Goal: Transaction & Acquisition: Purchase product/service

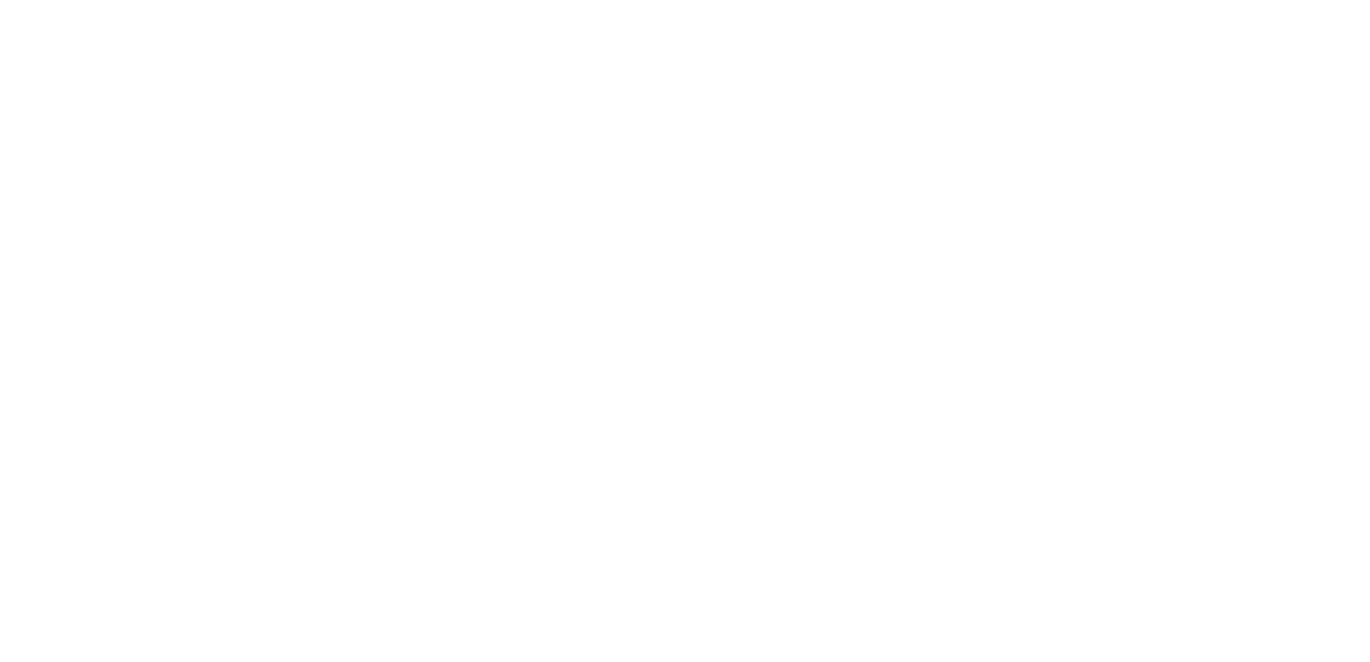
scroll to position [58, 0]
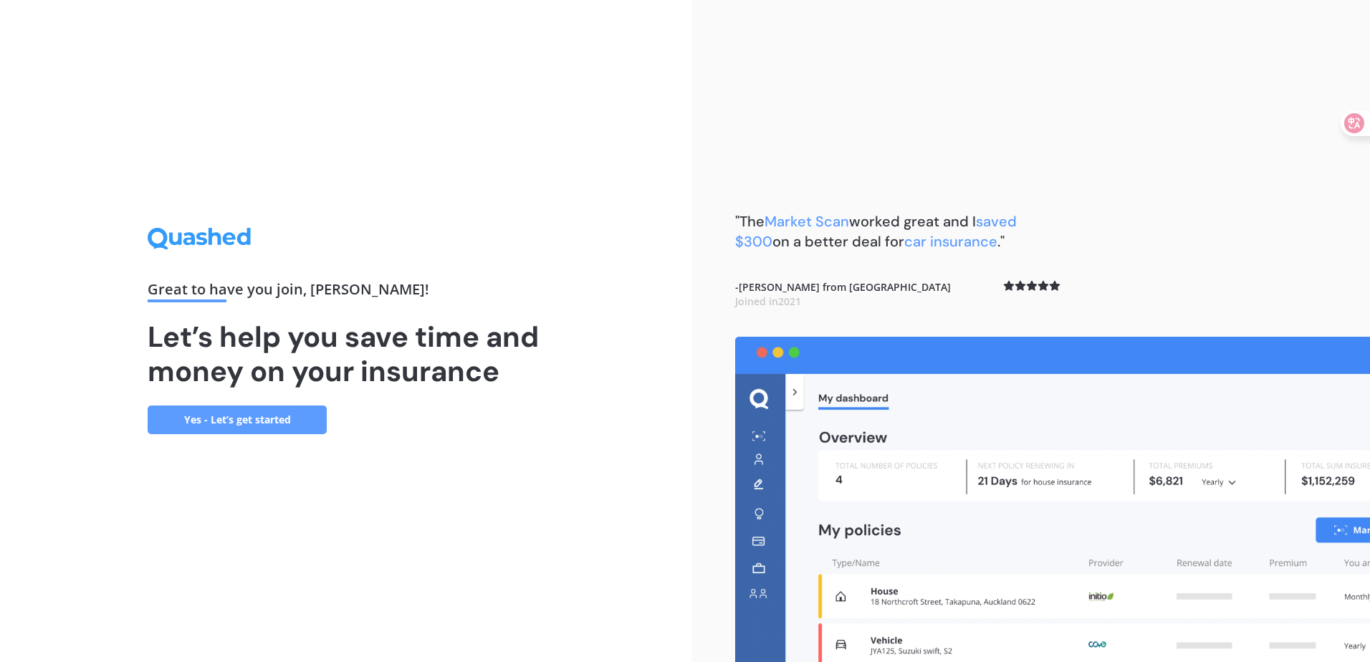
click at [250, 423] on link "Yes - Let’s get started" at bounding box center [237, 419] width 179 height 29
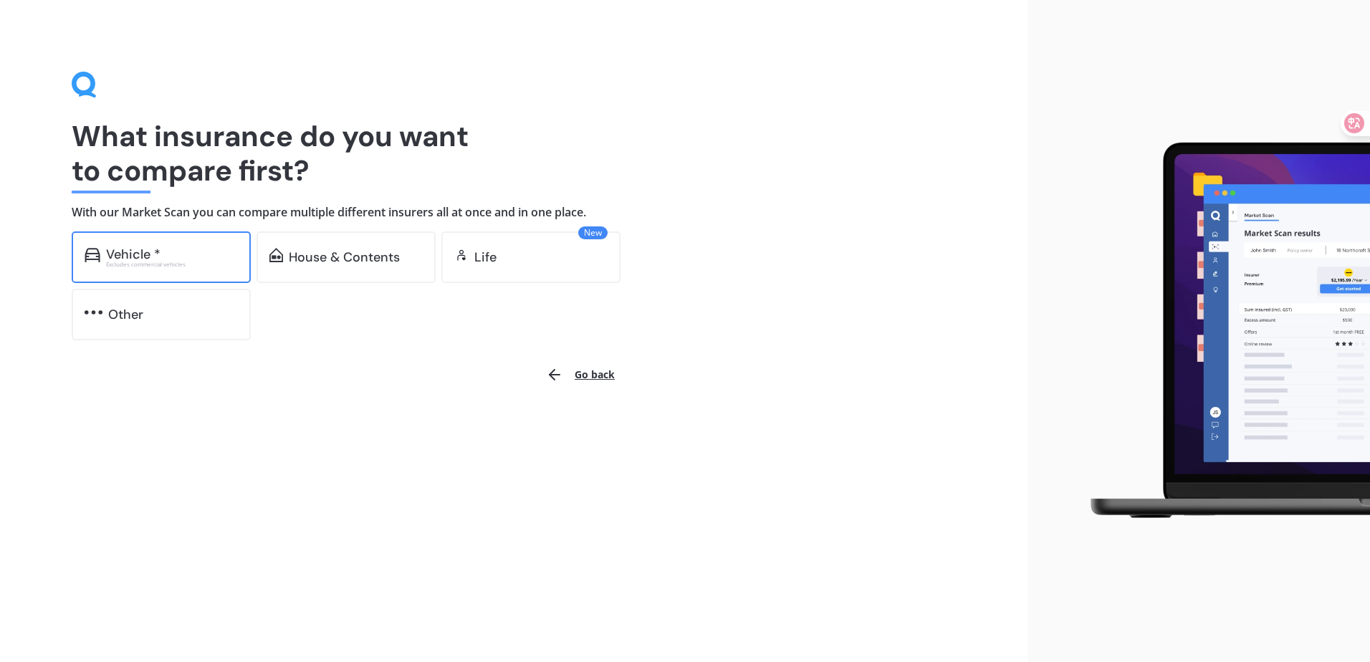
click at [147, 265] on div "Excludes commercial vehicles" at bounding box center [172, 264] width 132 height 6
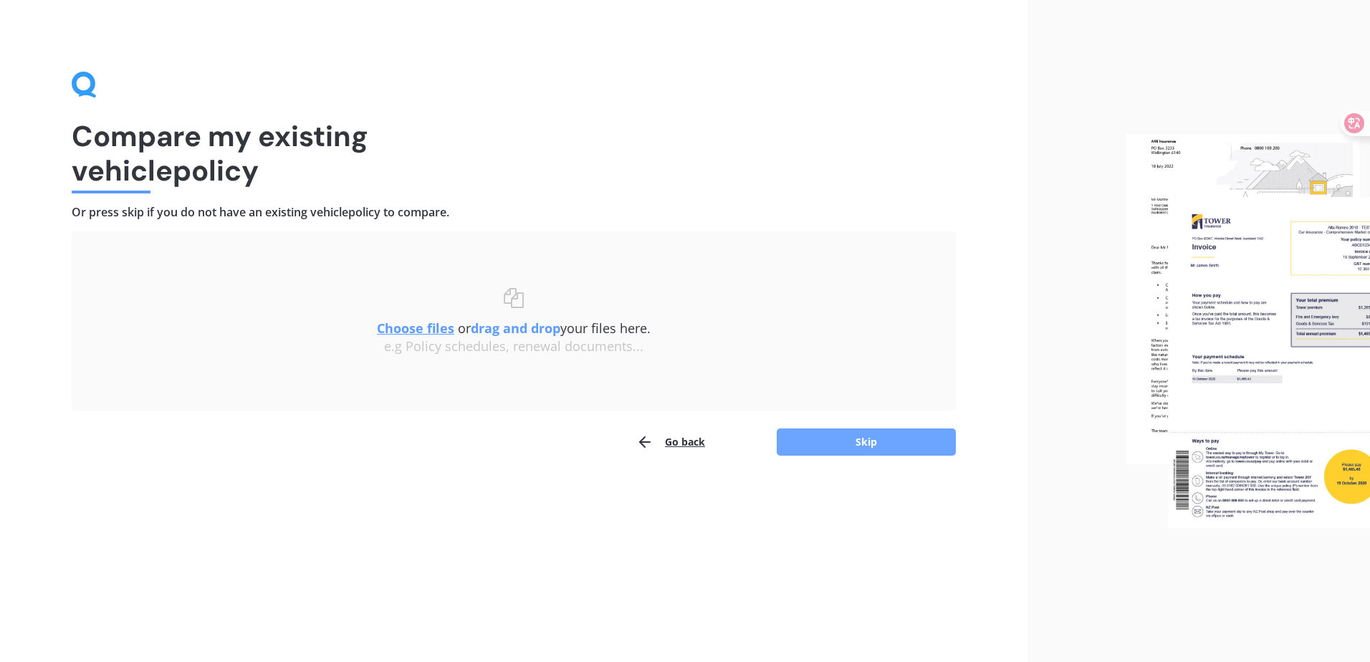
click at [864, 443] on button "Skip" at bounding box center [865, 441] width 179 height 27
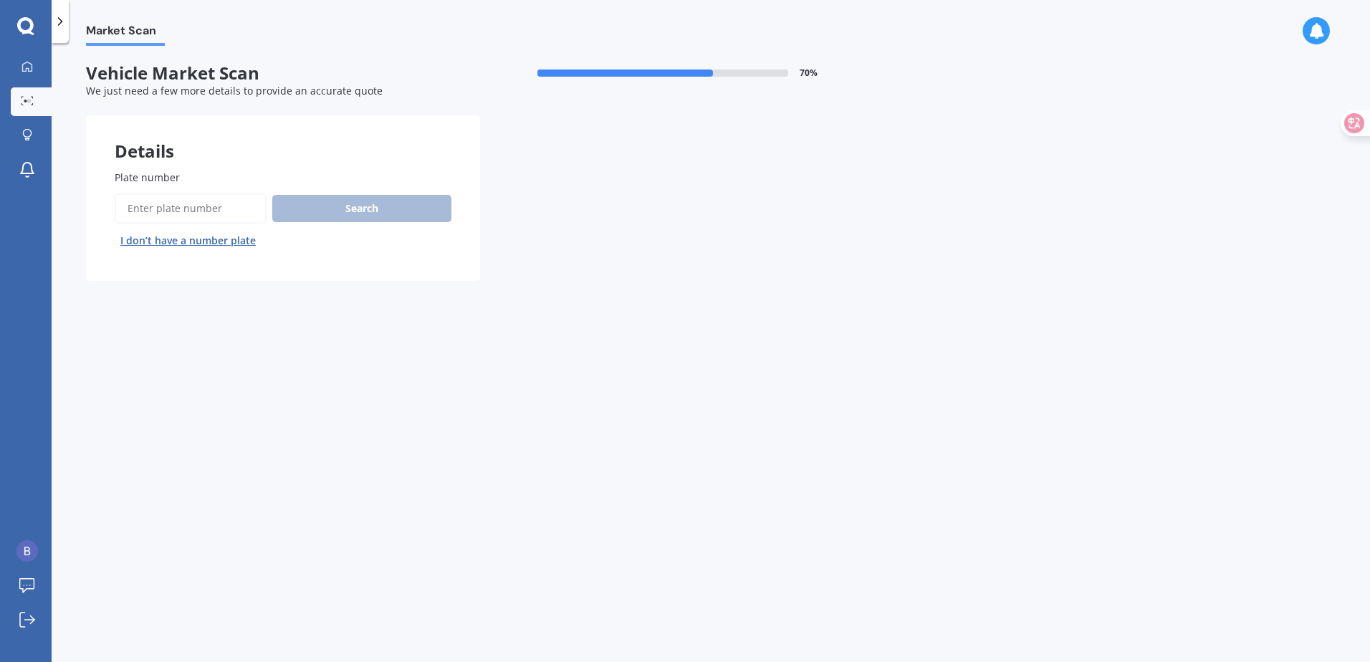
click at [193, 215] on input "Plate number" at bounding box center [191, 208] width 152 height 30
type input "MCW843"
click at [368, 199] on button "Search" at bounding box center [361, 208] width 179 height 27
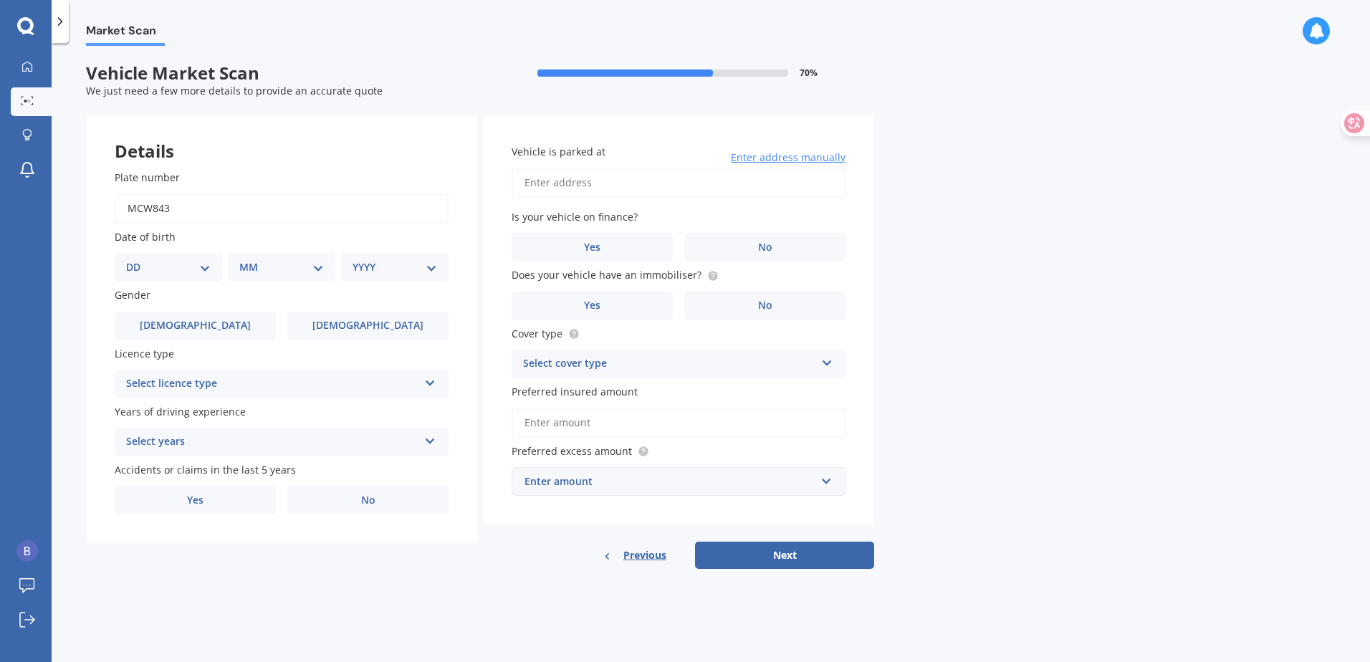
click at [172, 276] on div "DD 01 02 03 04 05 06 07 08 09 10 11 12 13 14 15 16 17 18 19 20 21 22 23 24 25 2…" at bounding box center [168, 267] width 107 height 29
click at [165, 262] on select "DD 01 02 03 04 05 06 07 08 09 10 11 12 13 14 15 16 17 18 19 20 21 22 23 24 25 2…" at bounding box center [168, 267] width 85 height 16
select select "14"
click at [138, 259] on select "DD 01 02 03 04 05 06 07 08 09 10 11 12 13 14 15 16 17 18 19 20 21 22 23 24 25 2…" at bounding box center [168, 267] width 85 height 16
click at [271, 272] on select "MM 01 02 03 04 05 06 07 08 09 10 11 12" at bounding box center [284, 267] width 79 height 16
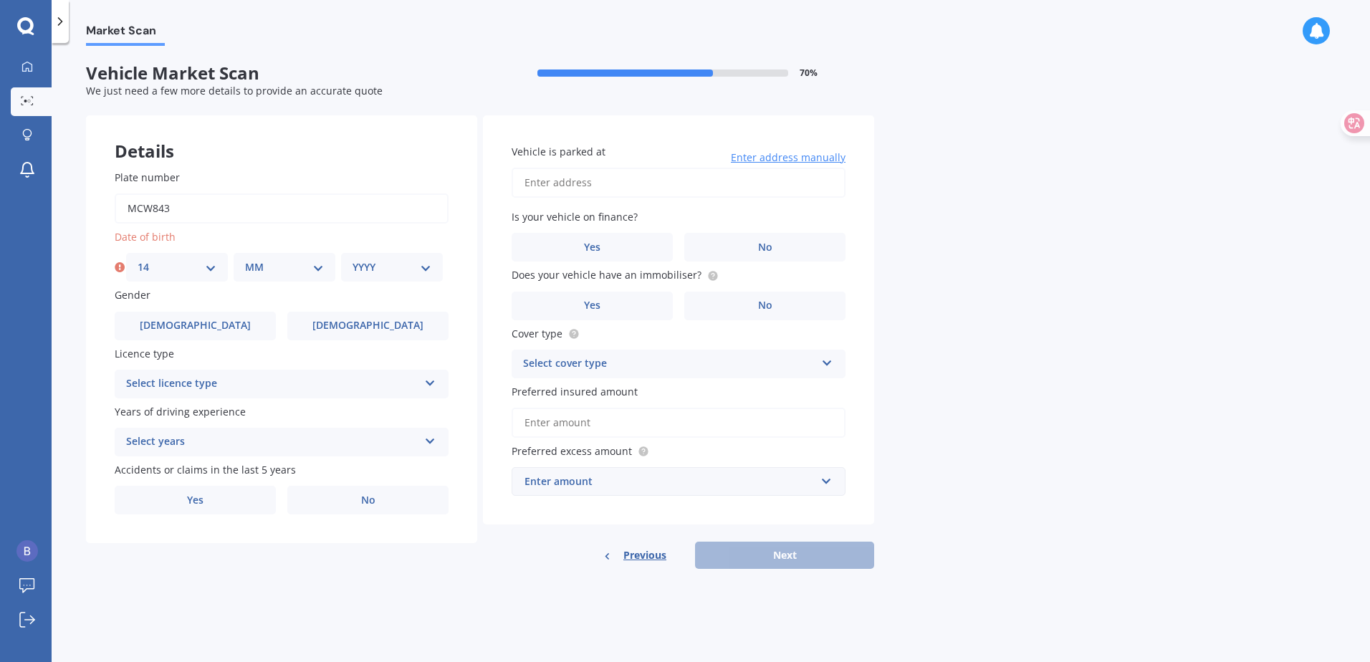
select select "09"
click at [245, 259] on select "MM 01 02 03 04 05 06 07 08 09 10 11 12" at bounding box center [284, 267] width 79 height 16
click at [373, 273] on select "YYYY 2025 2024 2023 2022 2021 2020 2019 2018 2017 2016 2015 2014 2013 2012 2011…" at bounding box center [391, 267] width 79 height 16
select select "1989"
click at [352, 259] on select "YYYY 2025 2024 2023 2022 2021 2020 2019 2018 2017 2016 2015 2014 2013 2012 2011…" at bounding box center [391, 267] width 79 height 16
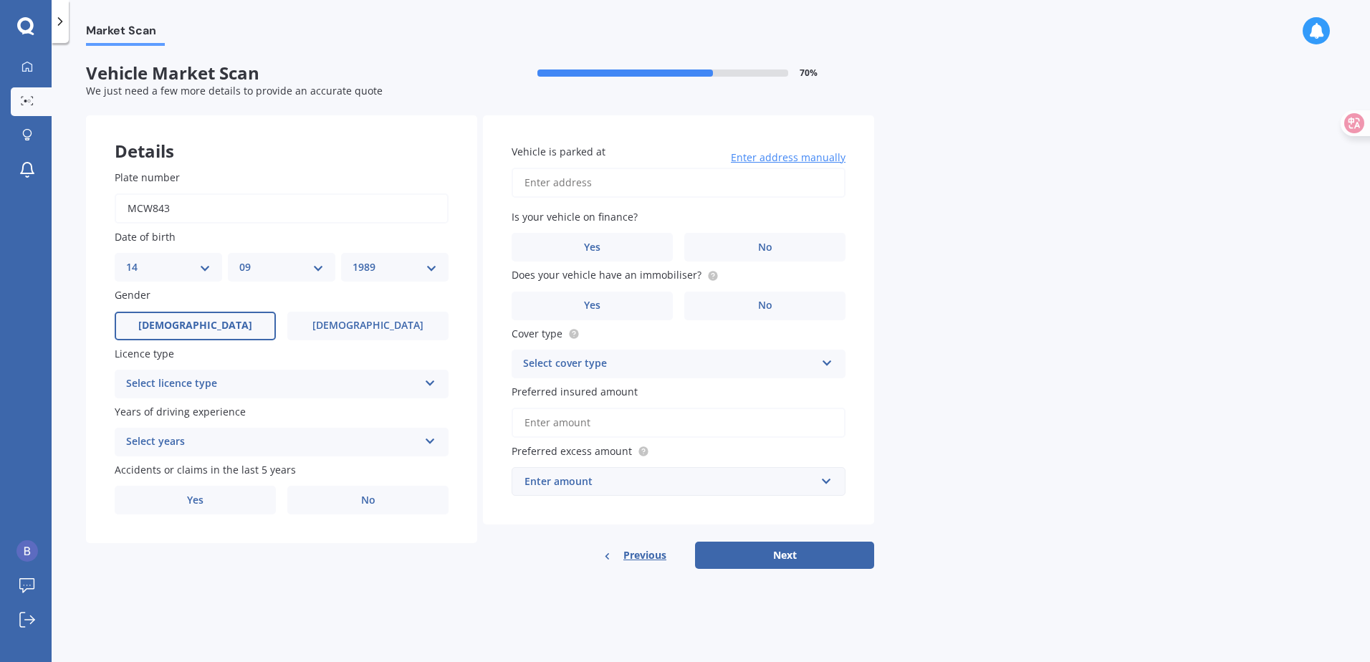
click at [218, 325] on label "[DEMOGRAPHIC_DATA]" at bounding box center [195, 326] width 161 height 29
click at [0, 0] on input "[DEMOGRAPHIC_DATA]" at bounding box center [0, 0] width 0 height 0
click at [327, 322] on label "[DEMOGRAPHIC_DATA]" at bounding box center [367, 326] width 161 height 29
click at [0, 0] on input "[DEMOGRAPHIC_DATA]" at bounding box center [0, 0] width 0 height 0
click at [266, 388] on div "Select licence type" at bounding box center [272, 383] width 292 height 17
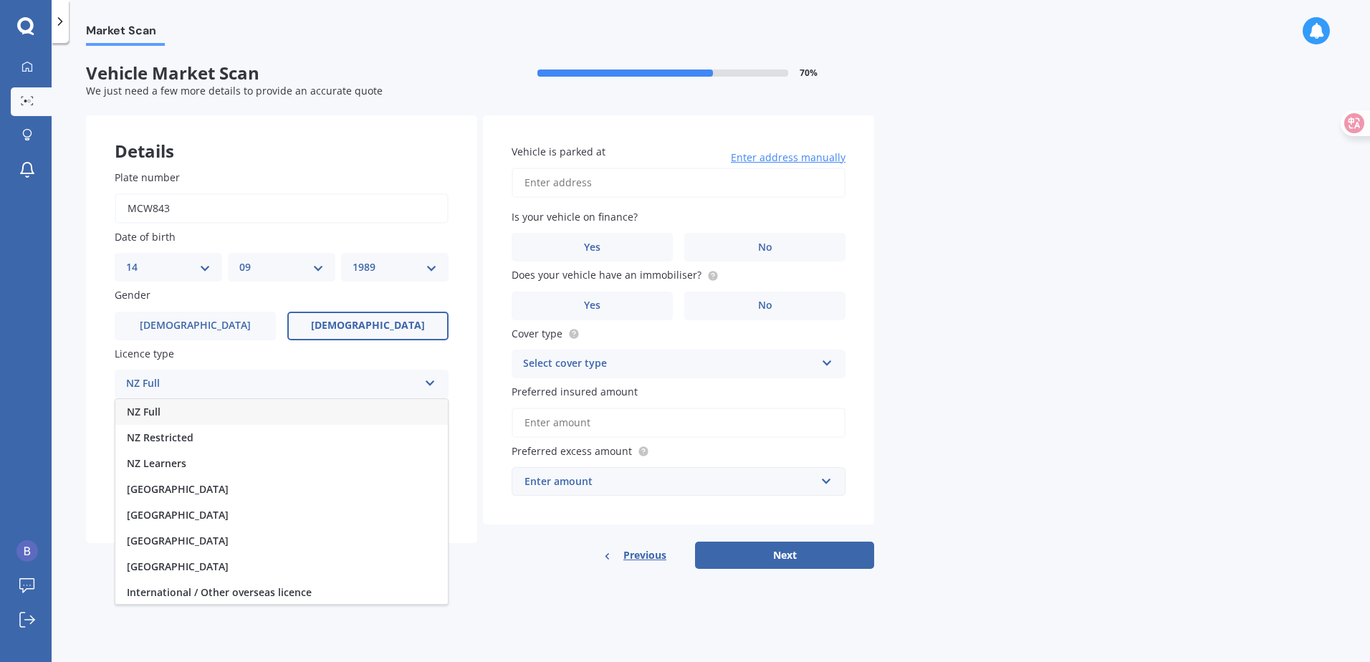
click at [166, 414] on div "NZ Full" at bounding box center [281, 412] width 332 height 26
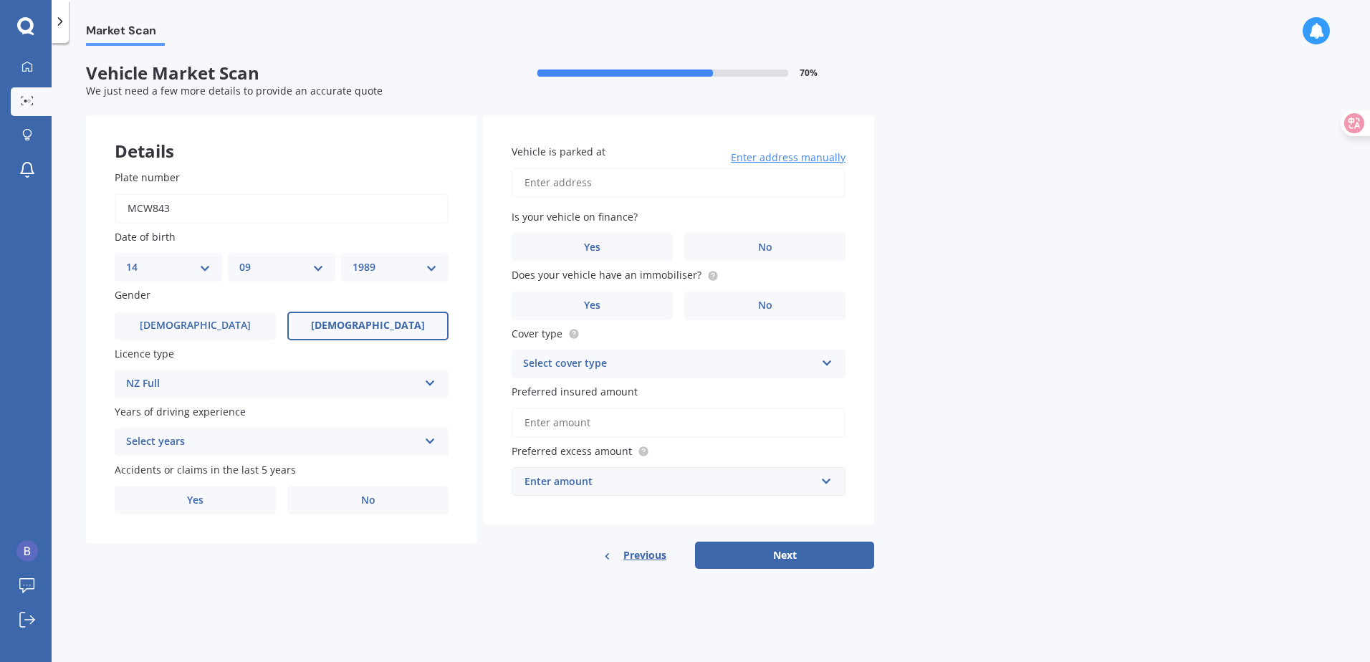
click at [173, 447] on div "Select years" at bounding box center [272, 441] width 292 height 17
click at [176, 471] on span "5 or more years" at bounding box center [165, 470] width 77 height 14
click at [202, 494] on span "Yes" at bounding box center [195, 500] width 17 height 12
click at [0, 0] on input "Yes" at bounding box center [0, 0] width 0 height 0
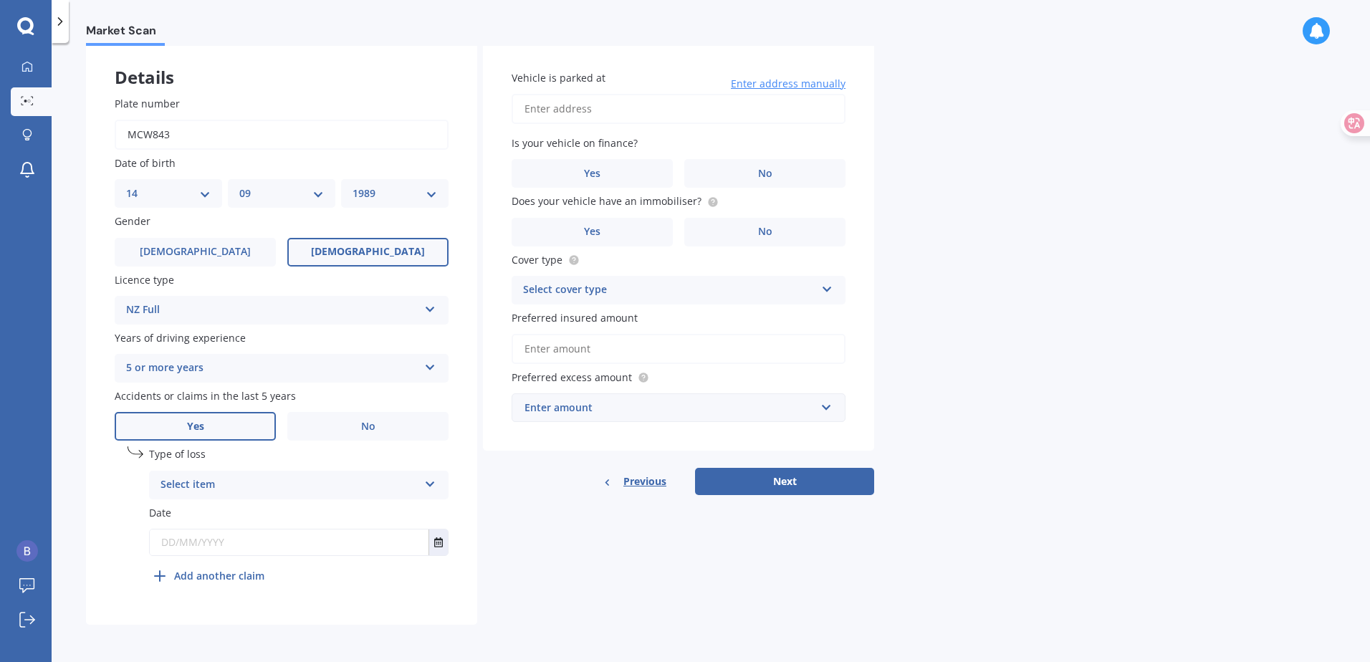
click at [243, 478] on div "Select item" at bounding box center [289, 484] width 258 height 17
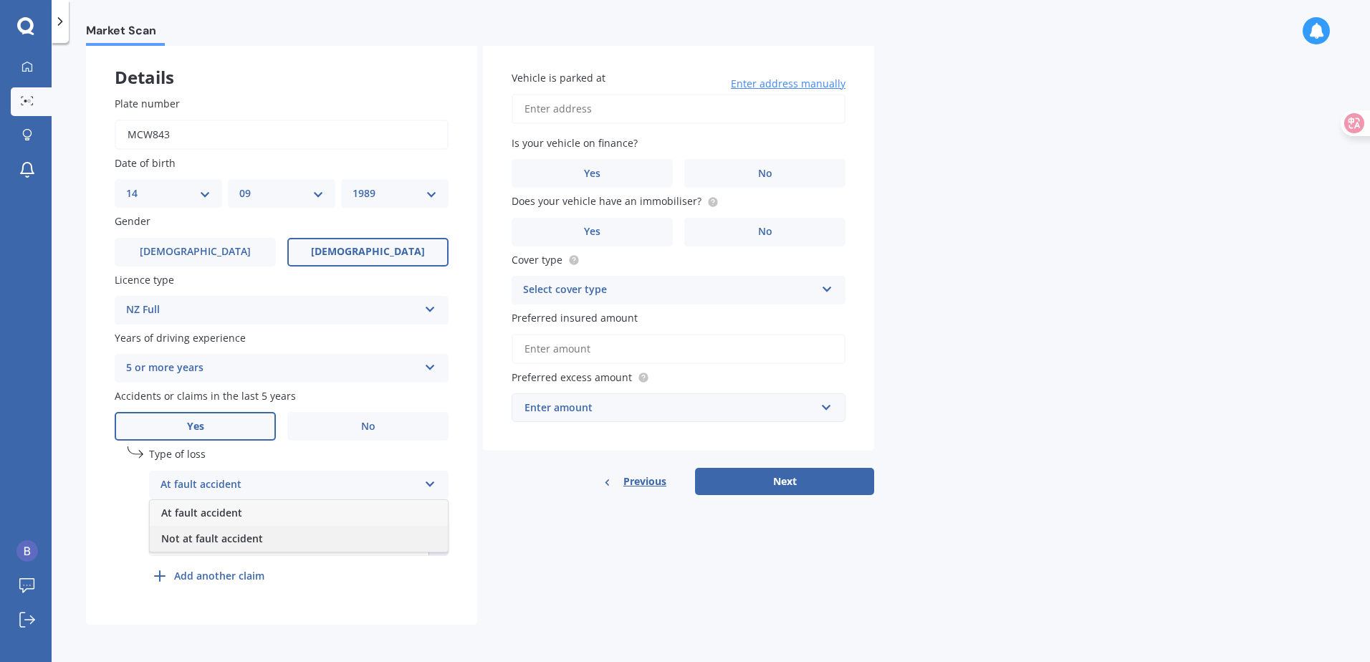
click at [249, 540] on span "Not at fault accident" at bounding box center [212, 538] width 102 height 14
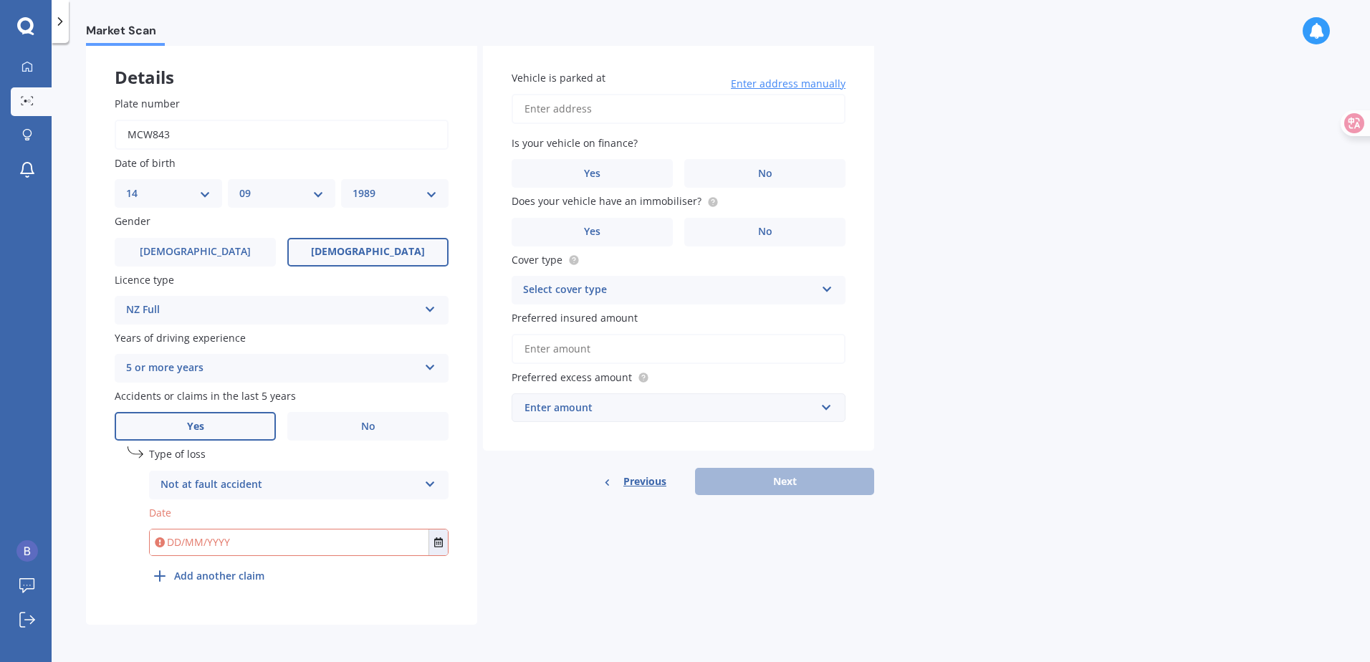
click at [250, 540] on input "text" at bounding box center [289, 542] width 279 height 26
click at [436, 541] on icon "Select date" at bounding box center [438, 542] width 9 height 10
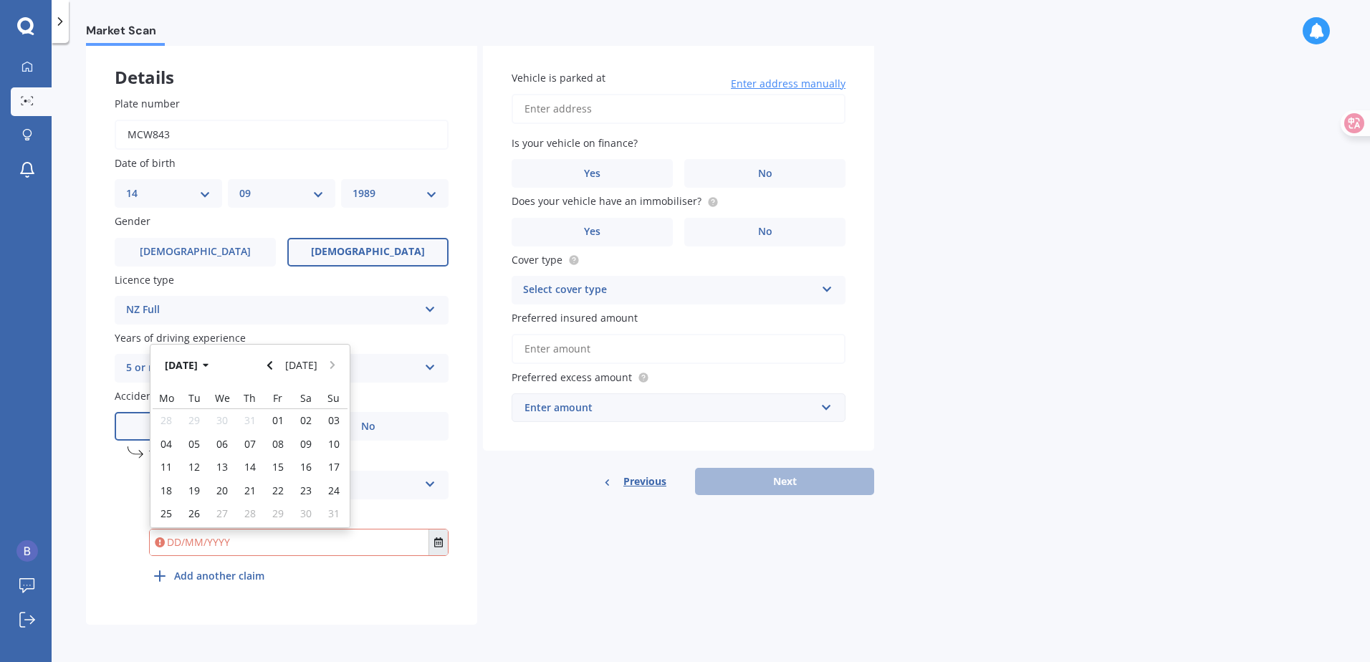
click at [436, 541] on icon "Select date" at bounding box center [438, 542] width 9 height 10
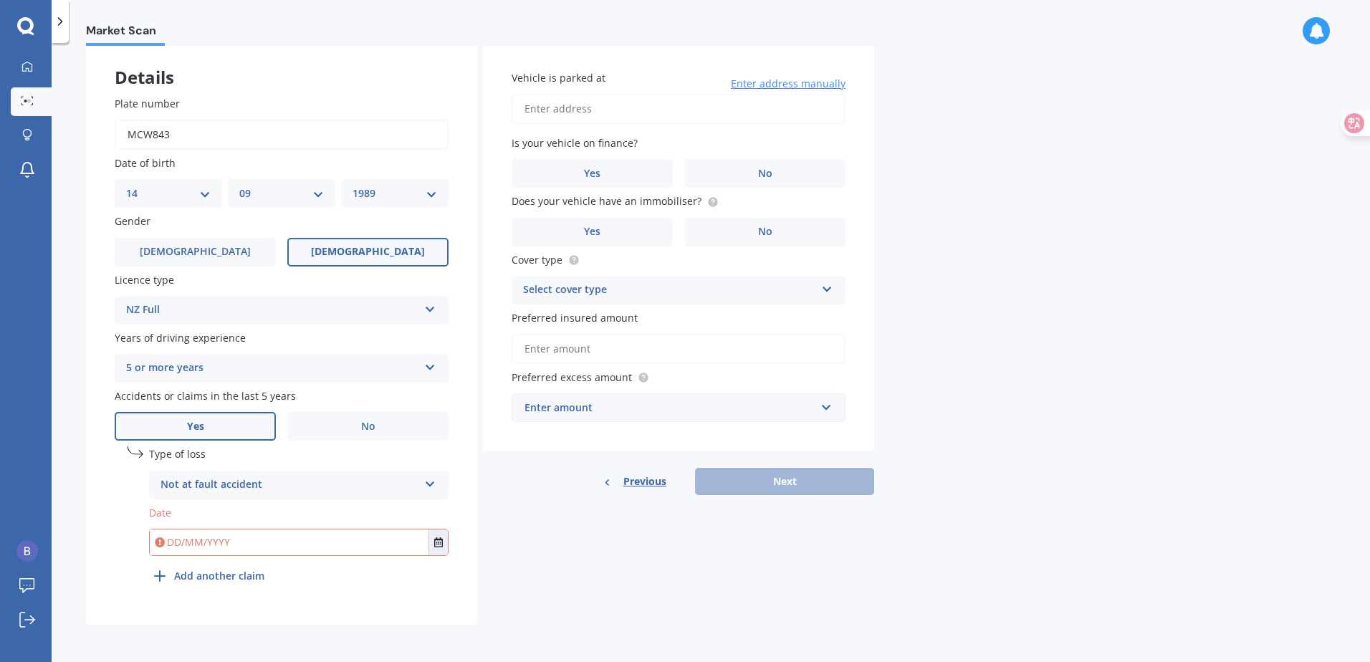
click at [283, 543] on input "text" at bounding box center [289, 542] width 279 height 26
type input "[DATE]"
click at [590, 577] on div "Details Plate number Date of birth DD 01 02 03 04 05 06 07 08 09 10 11 12 13 14…" at bounding box center [480, 333] width 788 height 583
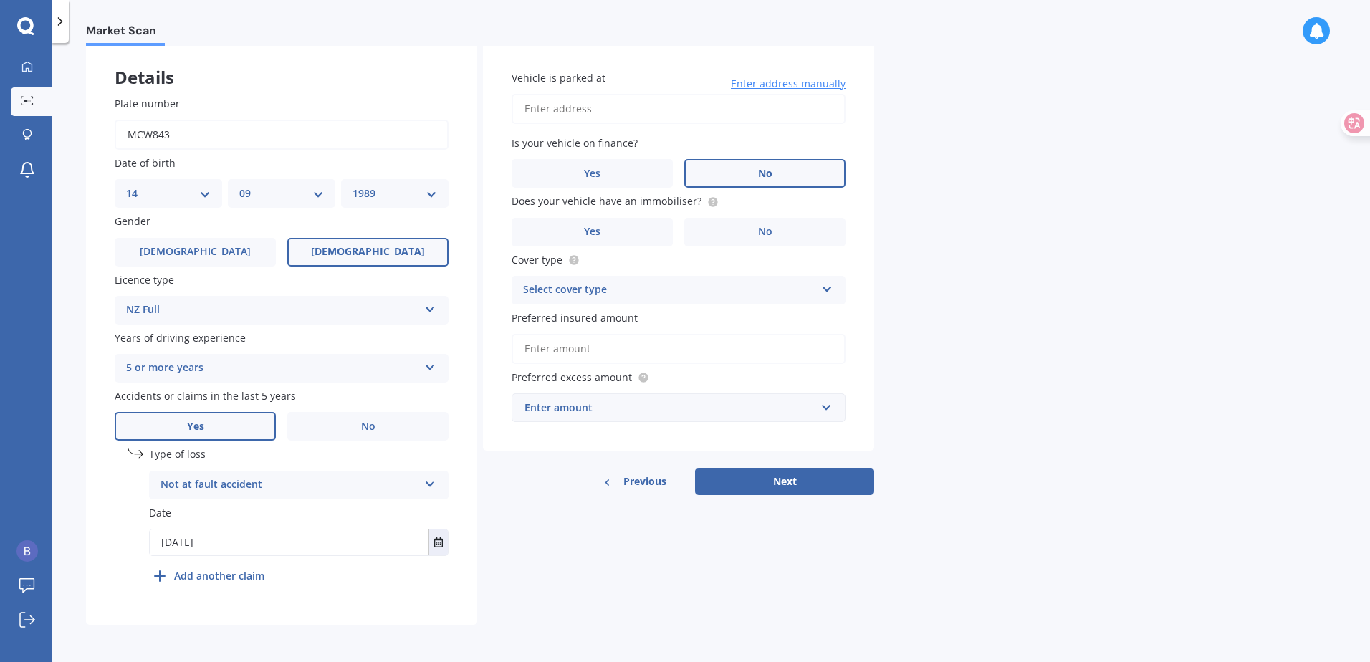
click at [746, 165] on label "No" at bounding box center [764, 173] width 161 height 29
click at [0, 0] on input "No" at bounding box center [0, 0] width 0 height 0
click at [634, 110] on input "Vehicle is parked at" at bounding box center [678, 109] width 334 height 30
type input "[STREET_ADDRESS]新西兰"
click at [1347, 124] on icon at bounding box center [1343, 122] width 12 height 11
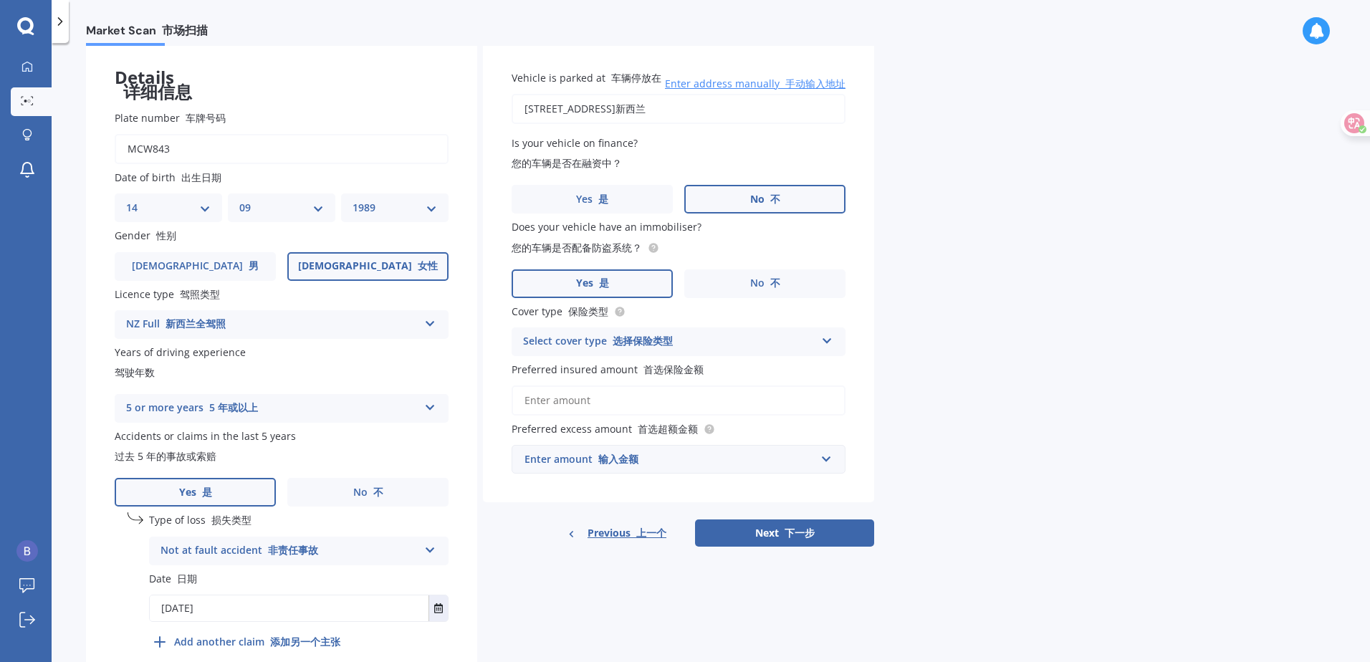
click at [615, 286] on label "Yes 是" at bounding box center [591, 283] width 161 height 29
click at [0, 0] on input "Yes 是" at bounding box center [0, 0] width 0 height 0
type textarea "类"
click at [655, 348] on div "Select cover type 选择保险类型" at bounding box center [669, 341] width 292 height 17
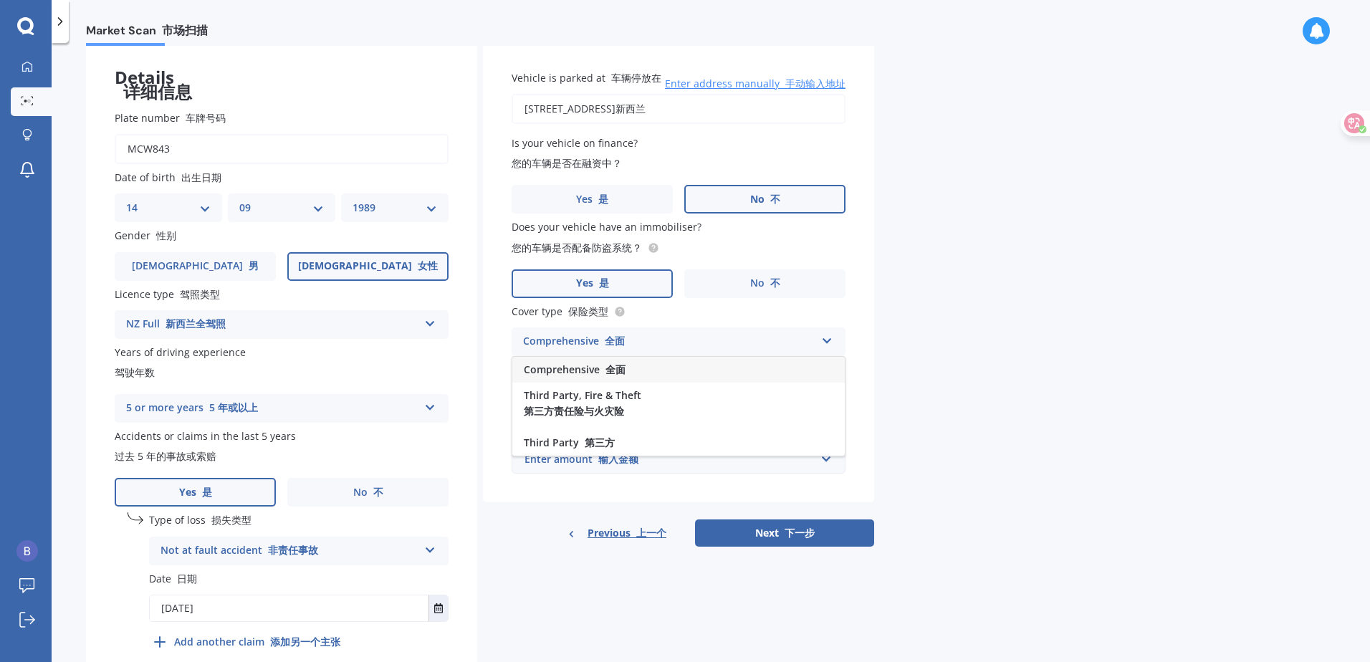
click at [627, 372] on div "Comprehensive 全面" at bounding box center [678, 370] width 332 height 26
click at [613, 396] on input "Preferred insured amount 首选保险金额" at bounding box center [678, 400] width 334 height 30
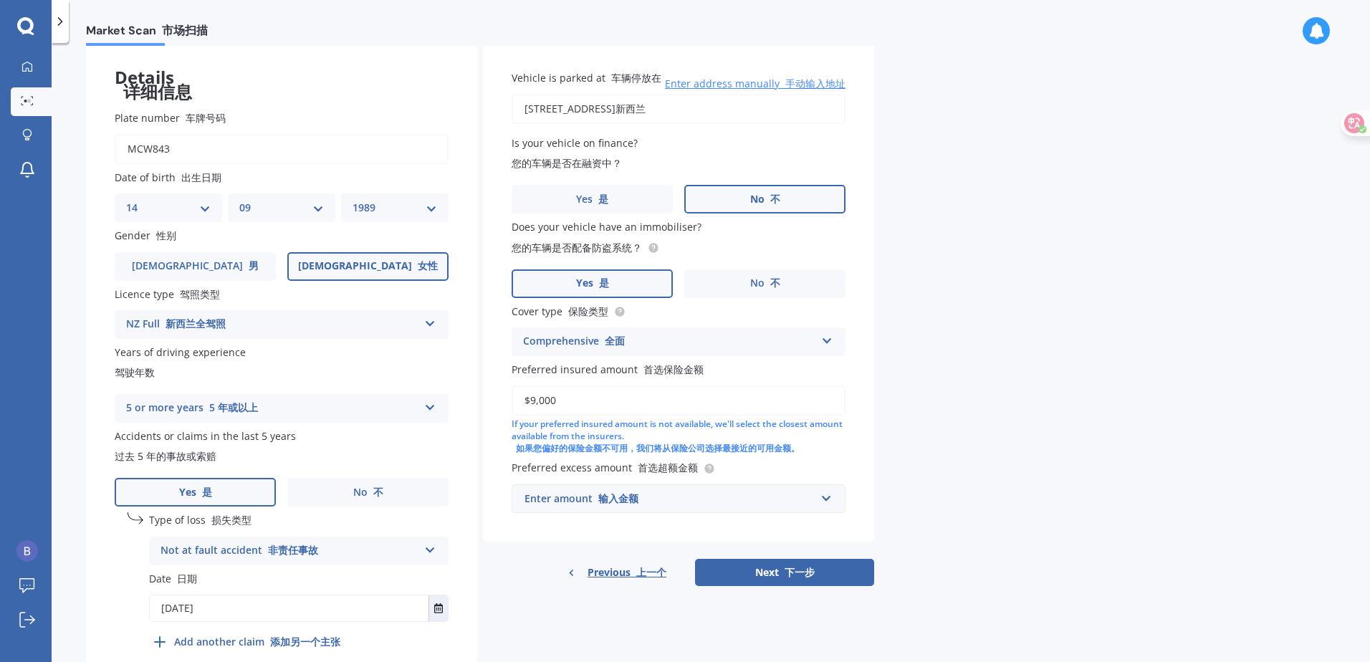
type input "$9,000"
click at [704, 499] on div "Enter amount 输入金额" at bounding box center [669, 499] width 291 height 16
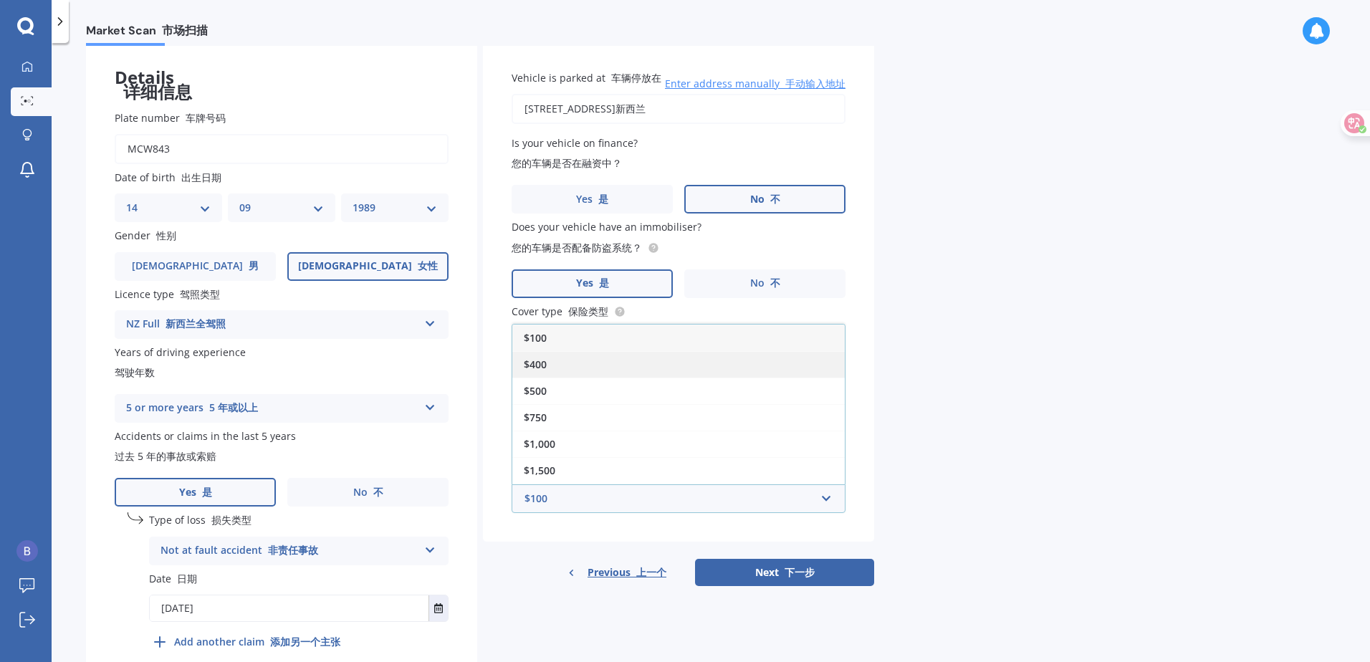
click at [548, 367] on div "$400" at bounding box center [678, 364] width 332 height 27
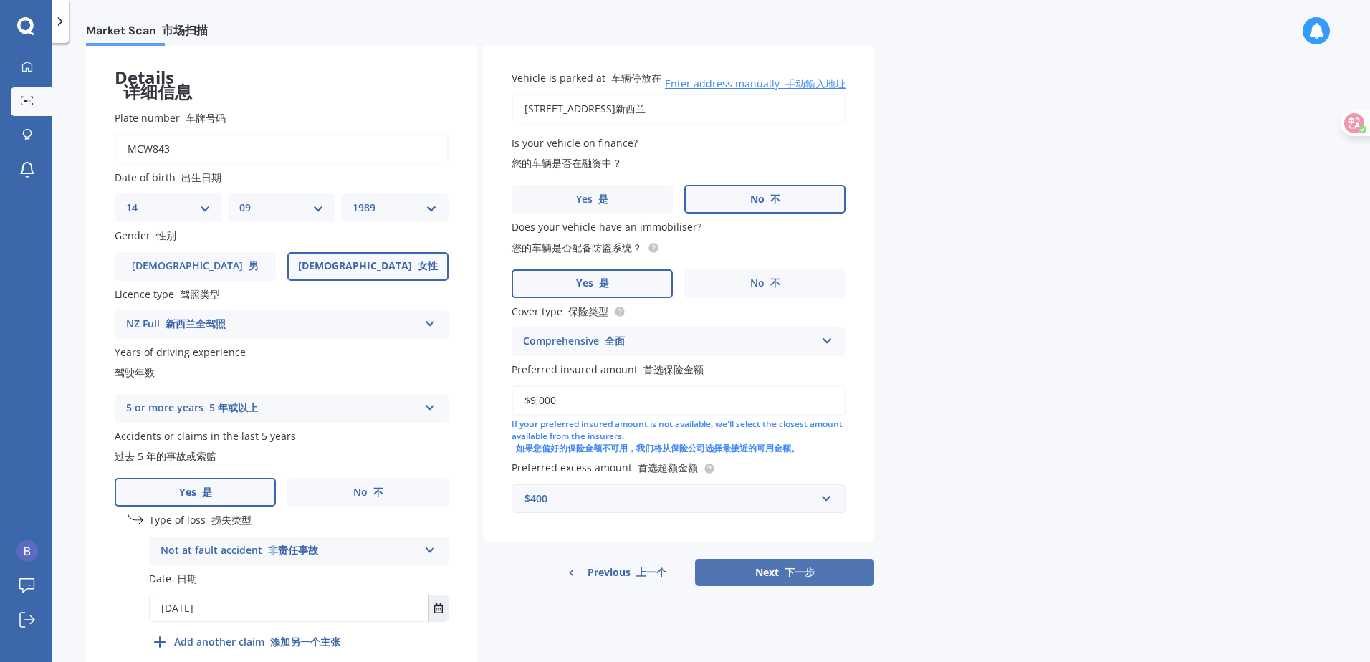
click at [786, 571] on font "下一步" at bounding box center [799, 572] width 30 height 14
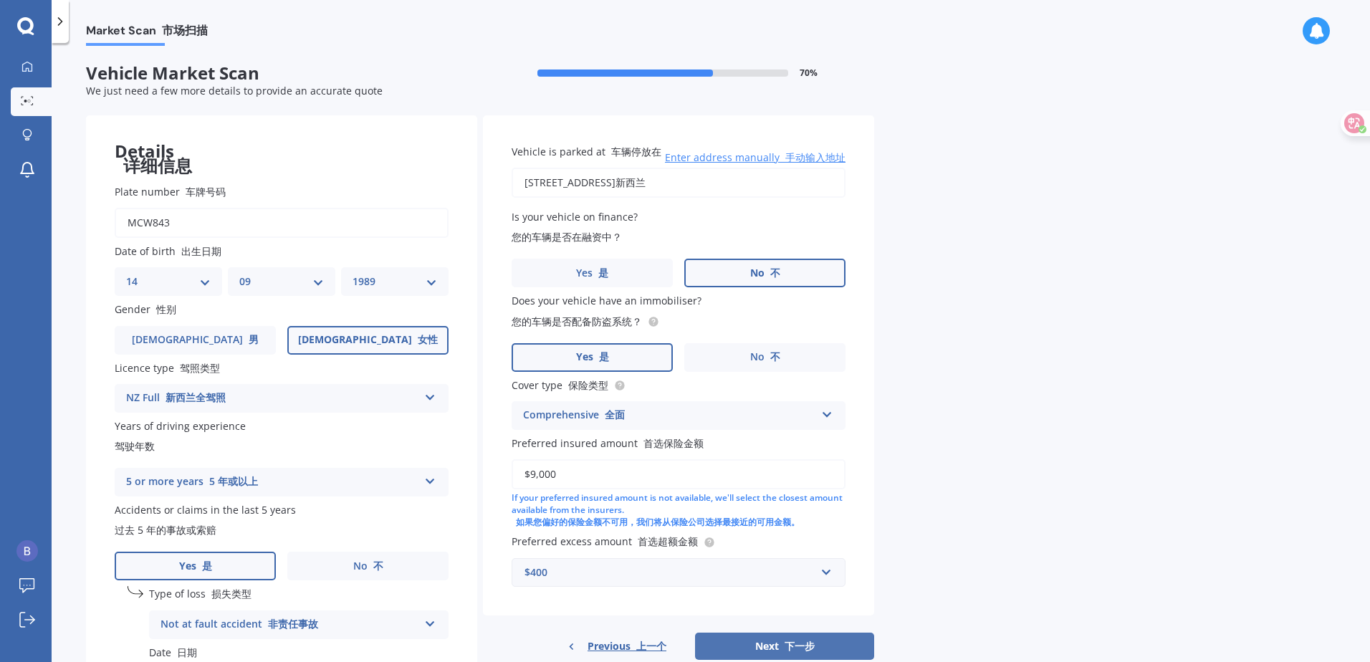
select select "14"
select select "09"
select select "1989"
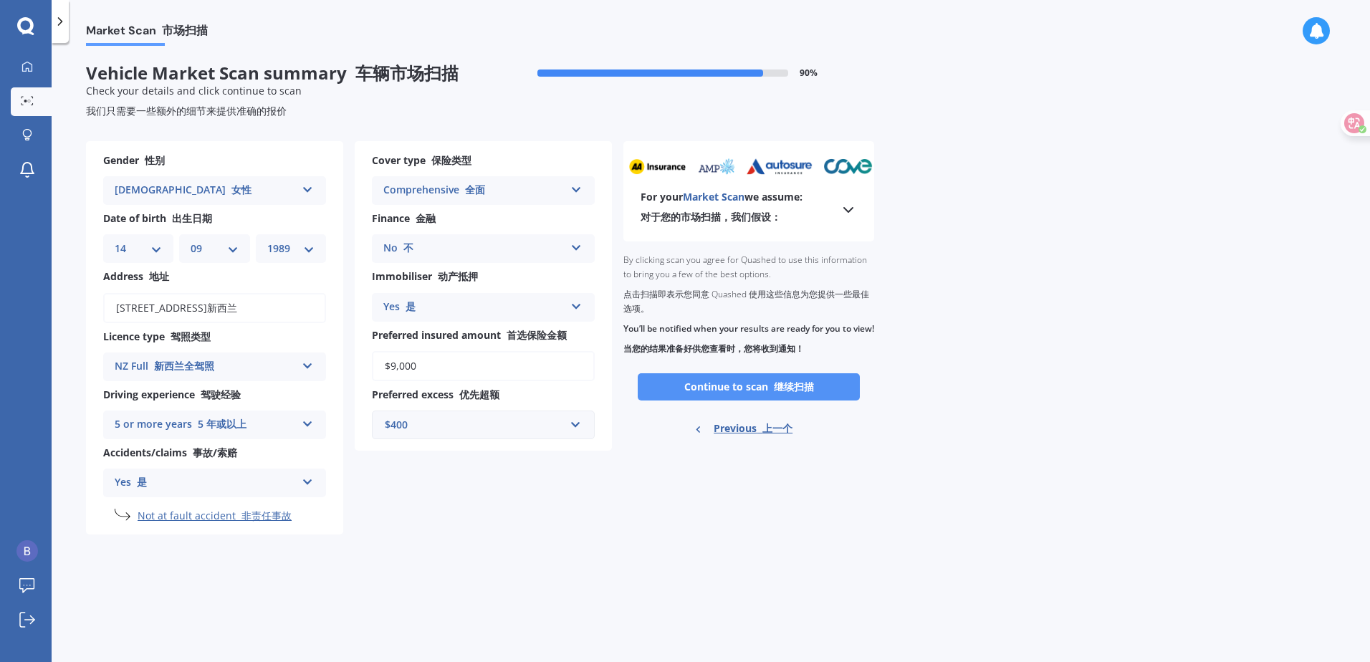
click at [790, 393] on font "继续扫描" at bounding box center [794, 387] width 40 height 14
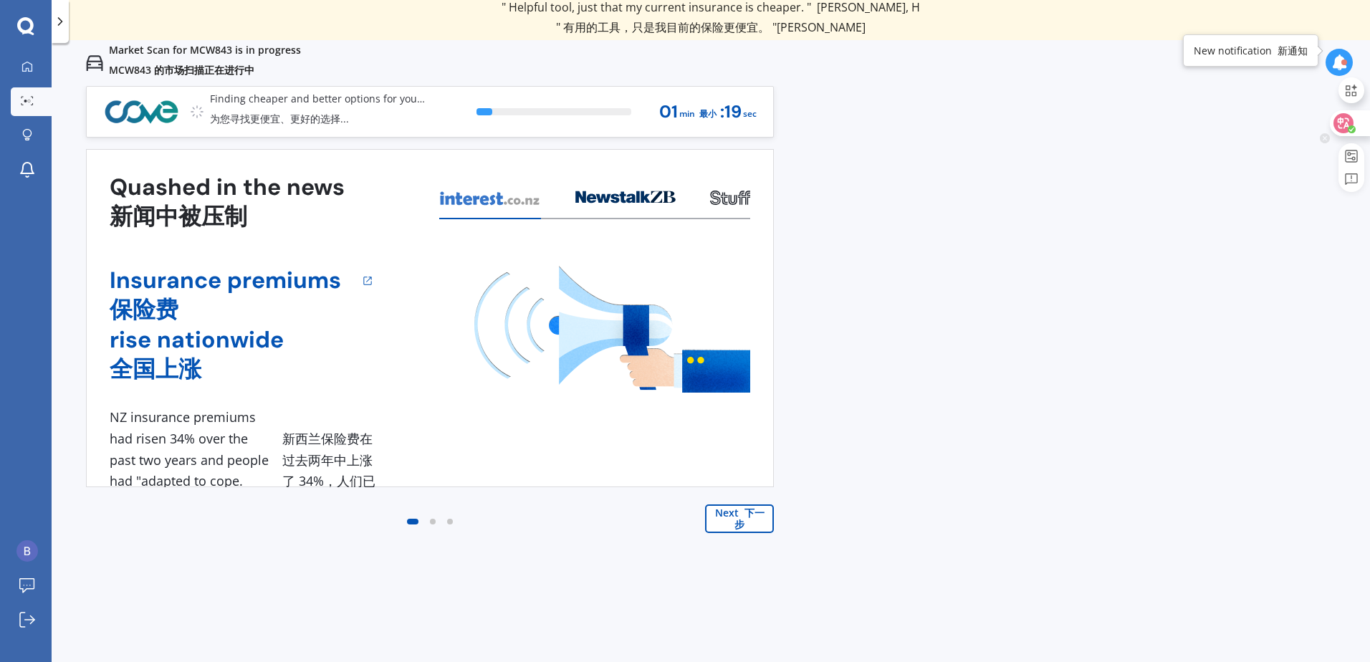
click at [1337, 128] on icon at bounding box center [1343, 123] width 14 height 14
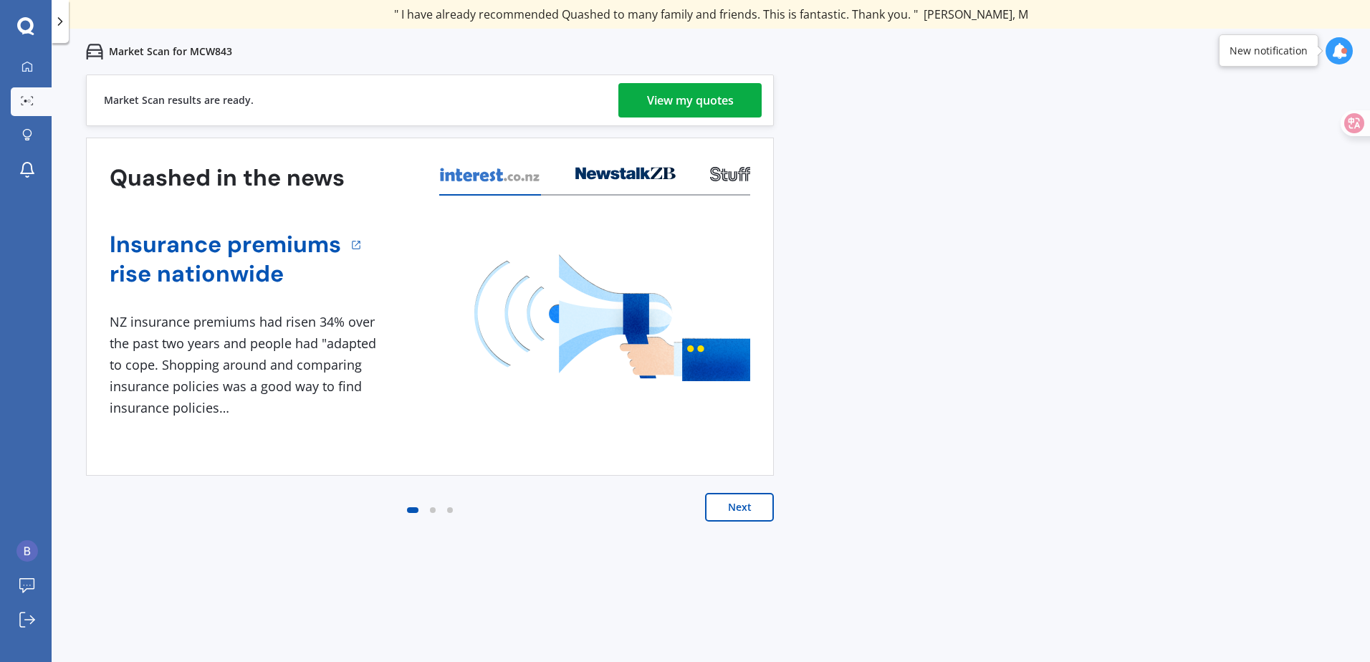
click at [685, 94] on div "View my quotes" at bounding box center [690, 100] width 87 height 34
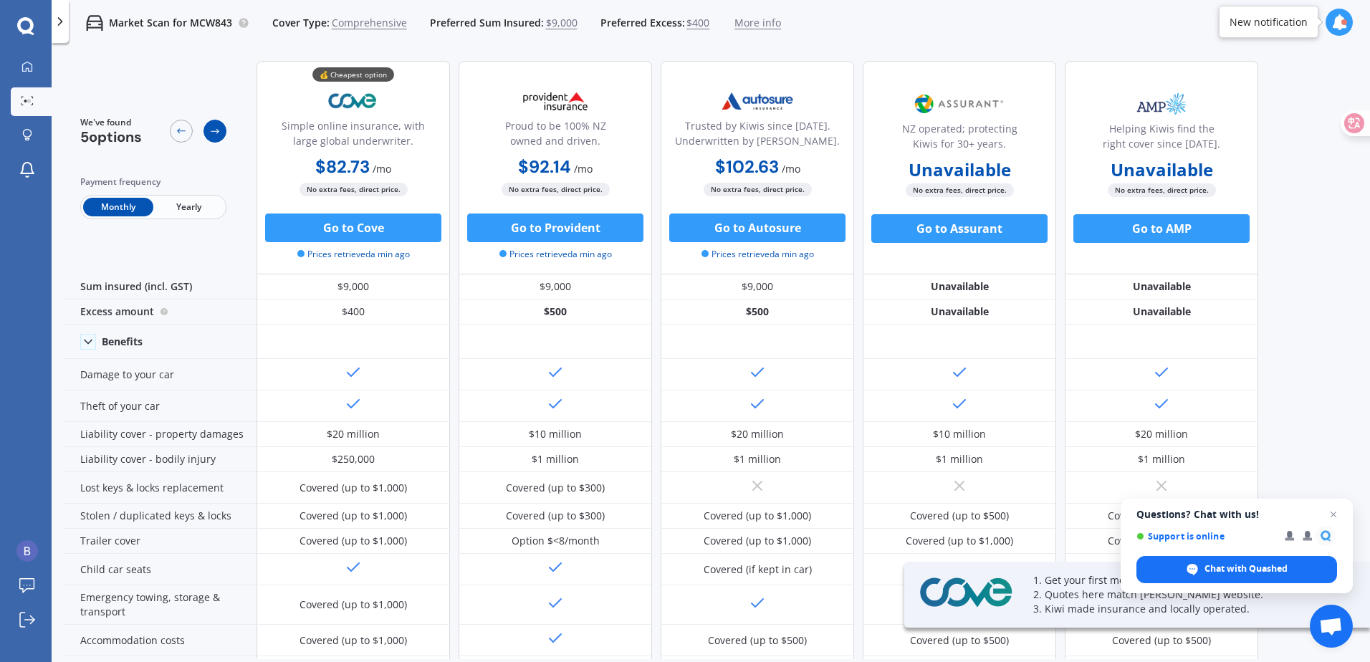
click at [213, 133] on icon at bounding box center [214, 130] width 11 height 11
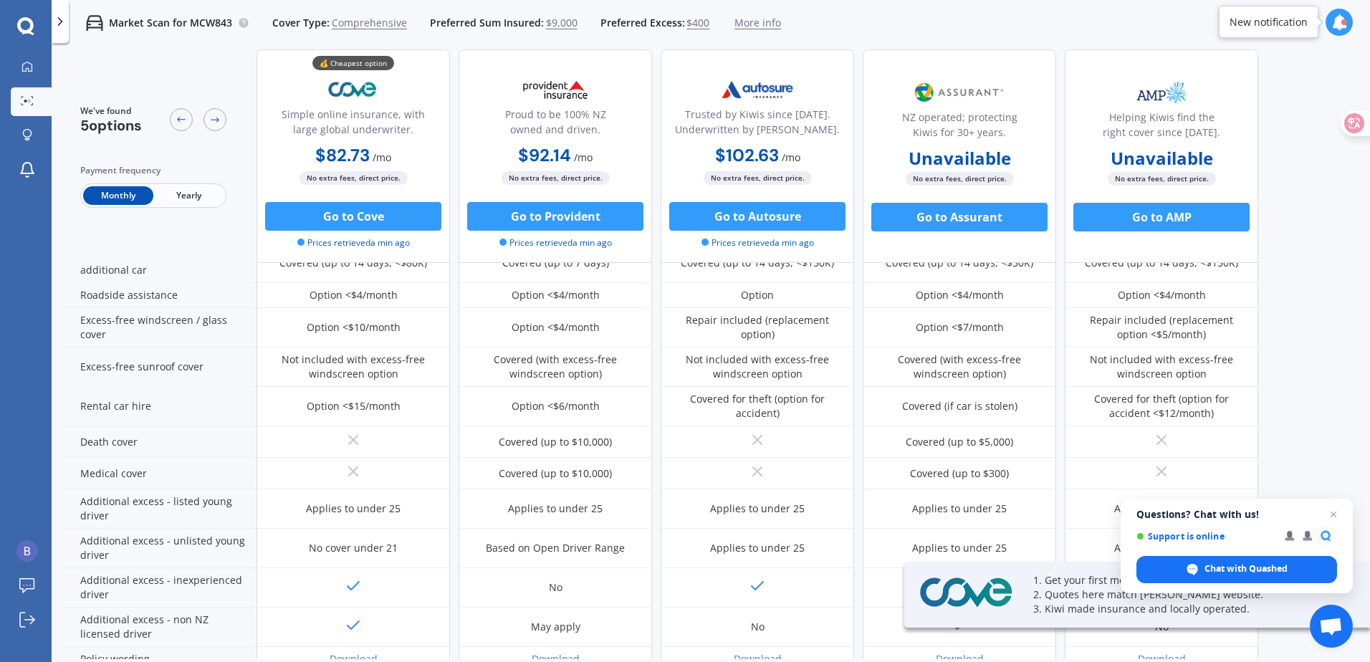
scroll to position [562, 0]
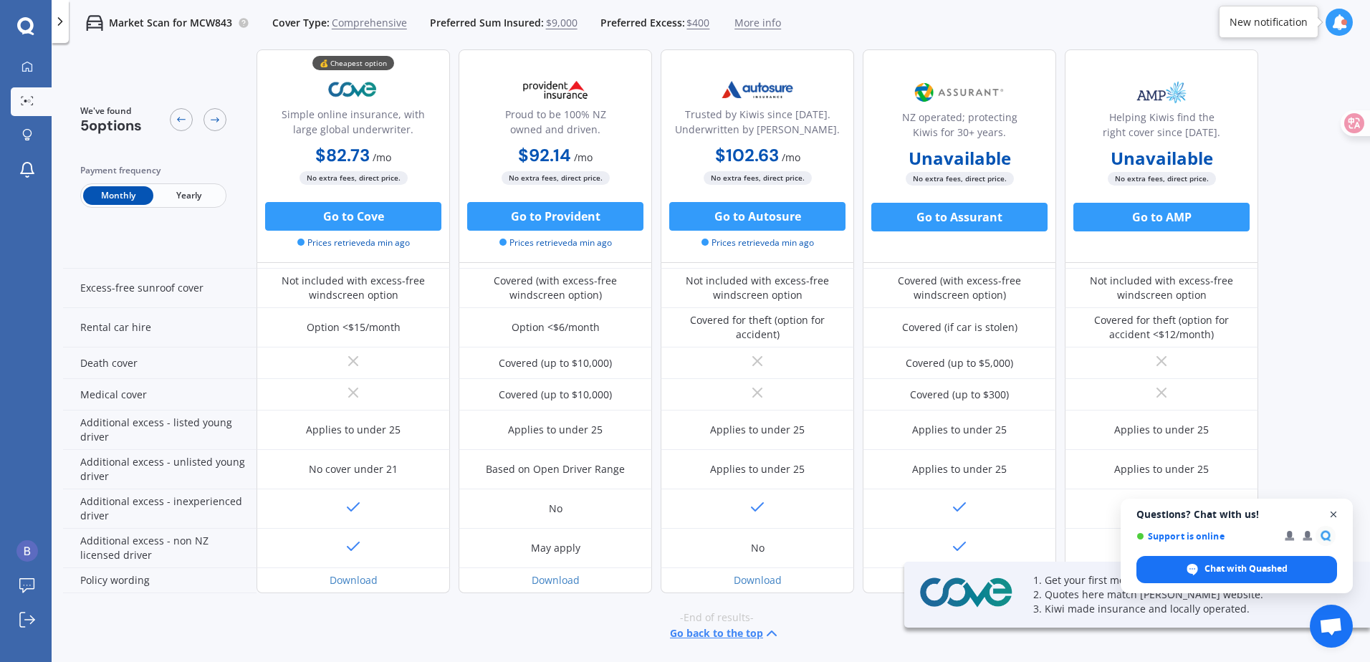
click at [1332, 519] on span "Open chat" at bounding box center [1333, 515] width 18 height 18
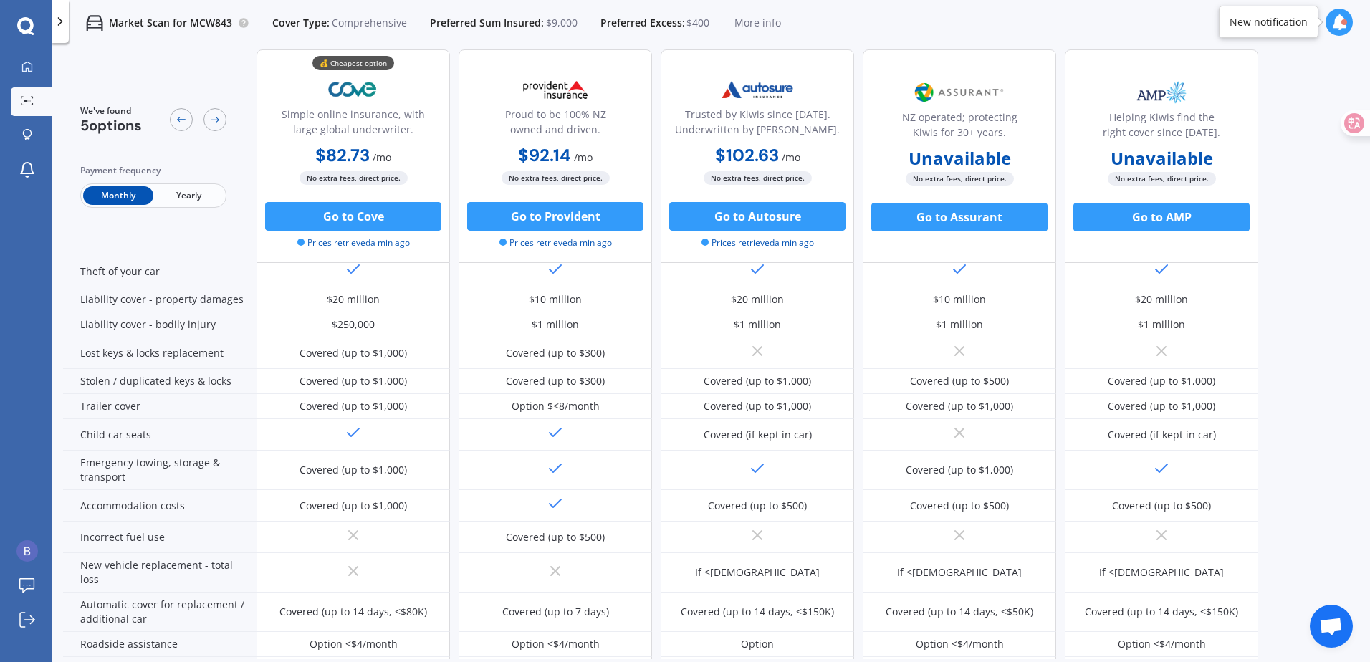
scroll to position [133, 0]
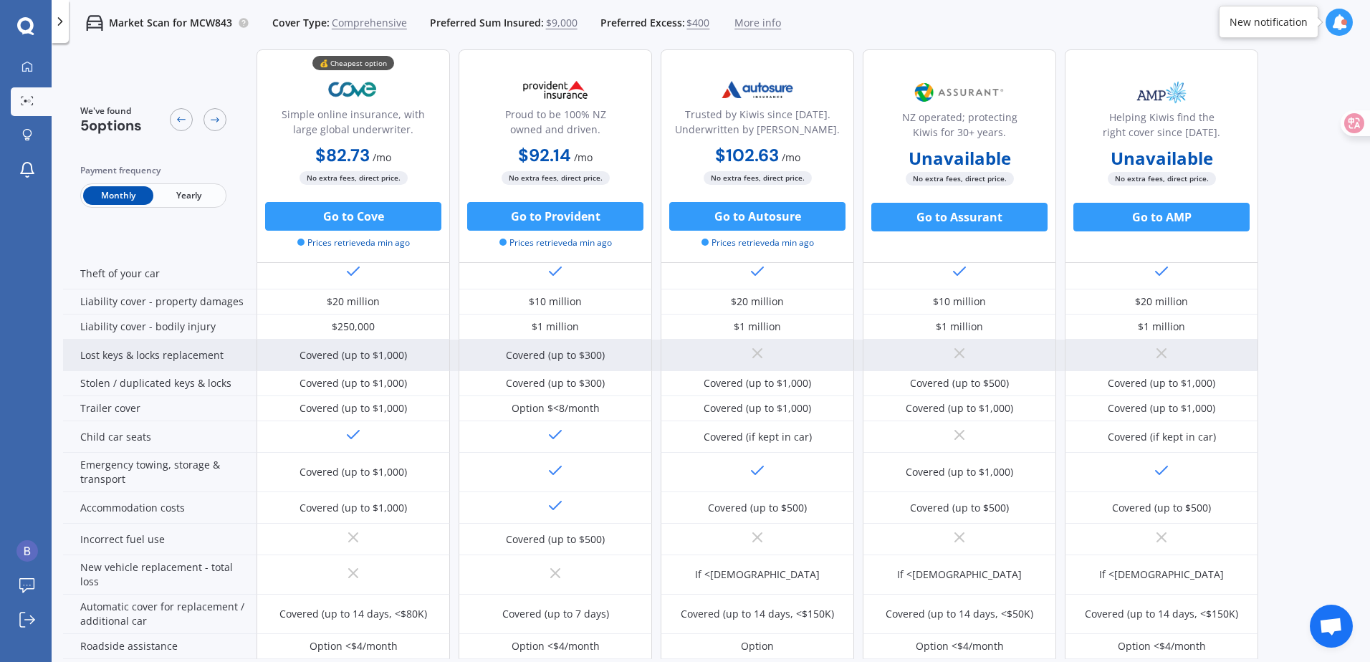
drag, startPoint x: 355, startPoint y: 225, endPoint x: 288, endPoint y: 353, distance: 144.8
click at [288, 353] on div "Covered (up to $1,000)" at bounding box center [352, 356] width 193 height 32
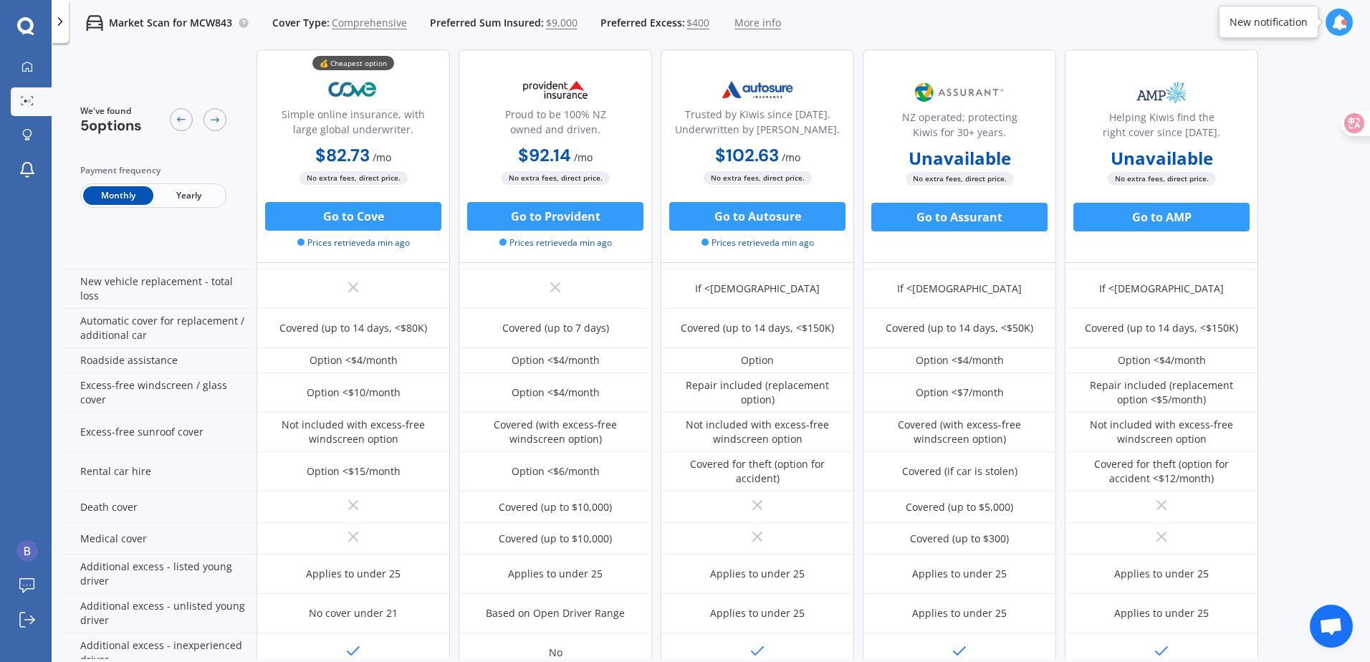
scroll to position [419, 0]
click at [377, 216] on button "Go to Cove" at bounding box center [353, 216] width 176 height 29
